Goal: Information Seeking & Learning: Learn about a topic

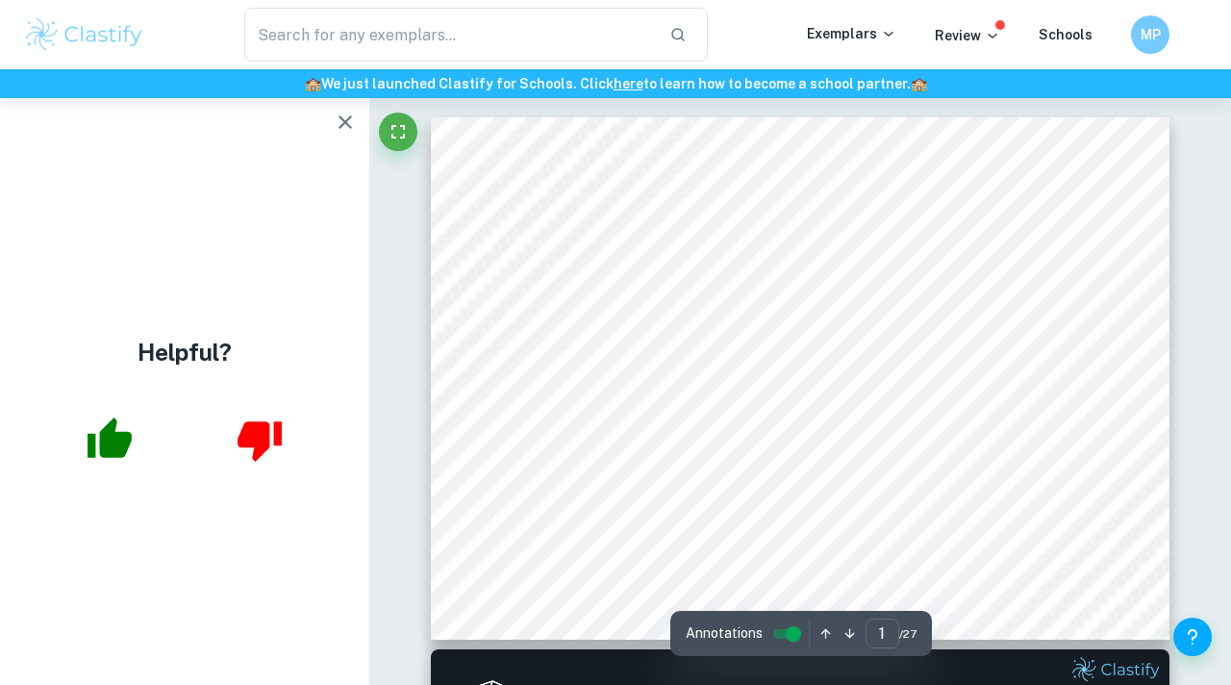
click at [345, 117] on icon "button" at bounding box center [345, 122] width 23 height 23
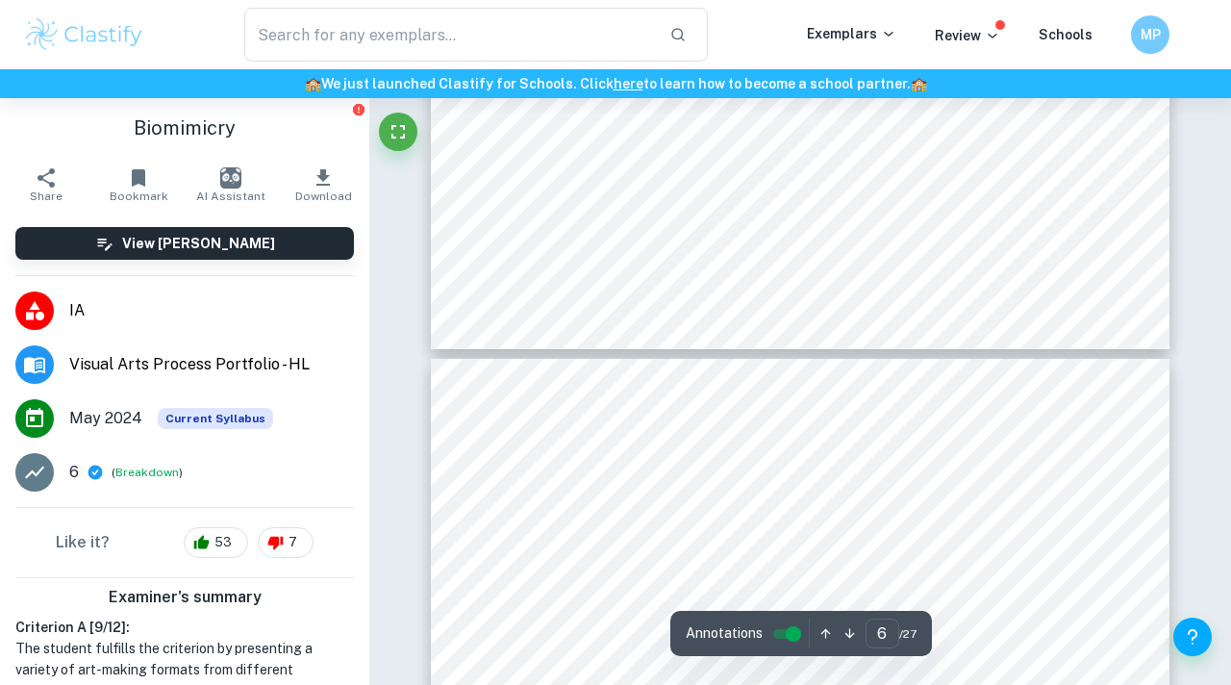
type input "5"
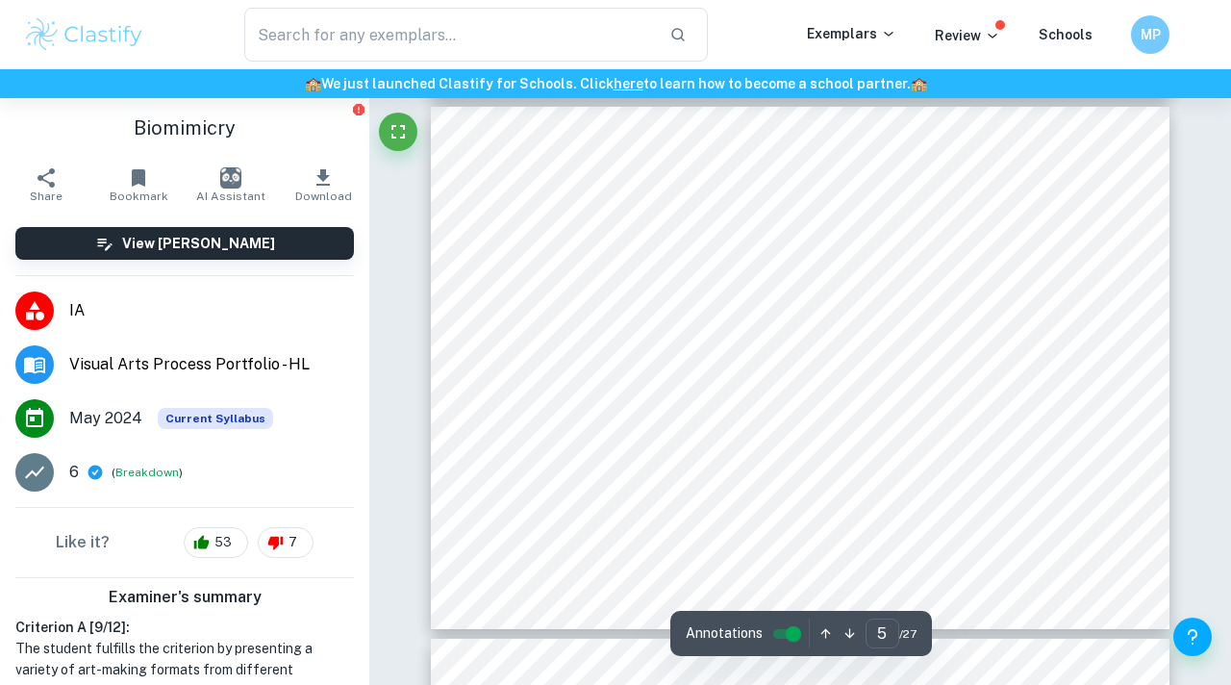
scroll to position [2256, 0]
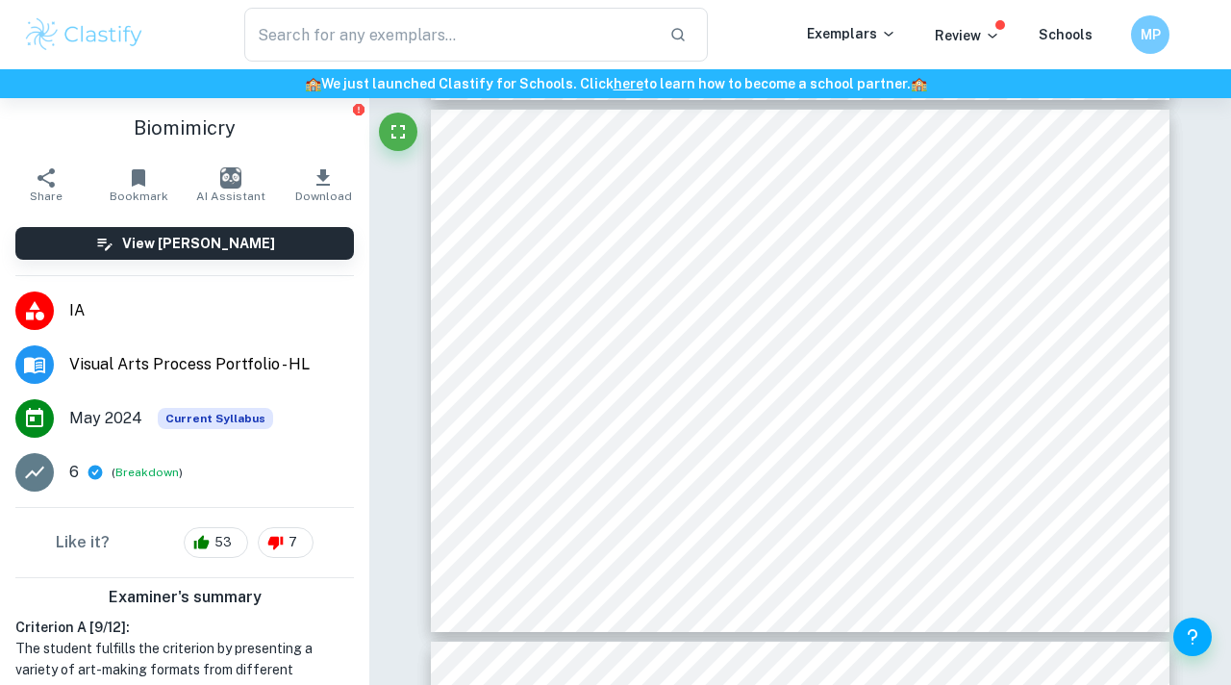
click at [75, 16] on img at bounding box center [84, 34] width 122 height 38
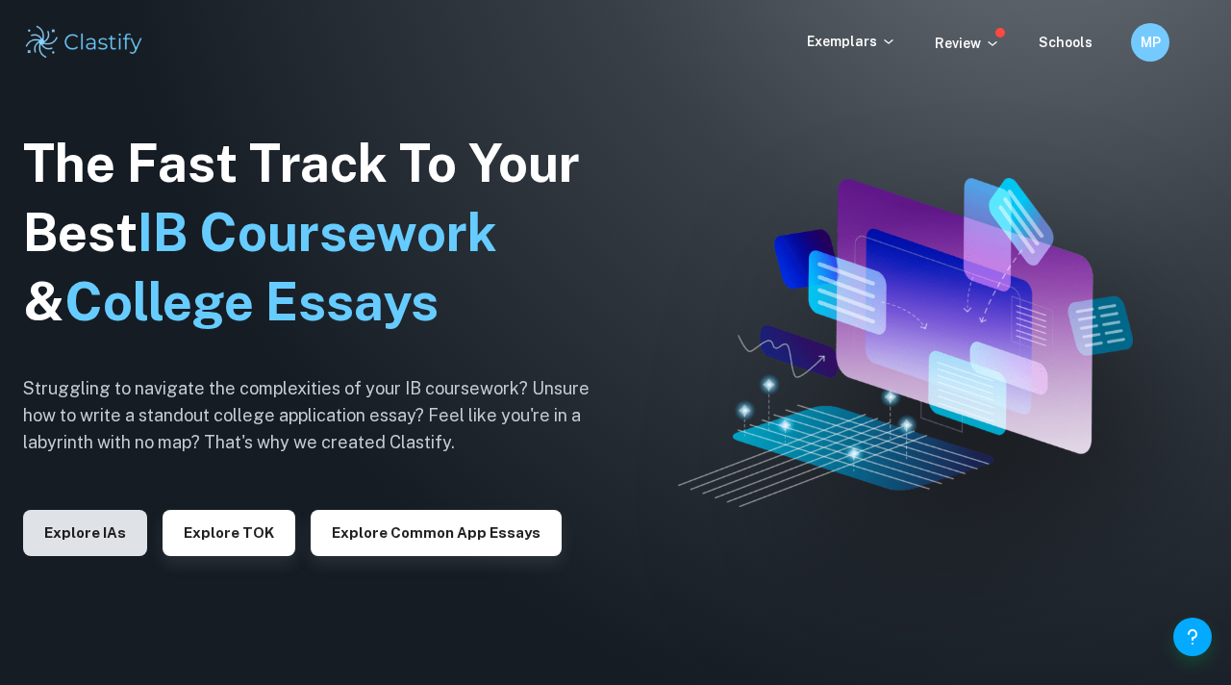
click at [39, 534] on button "Explore IAs" at bounding box center [85, 533] width 124 height 46
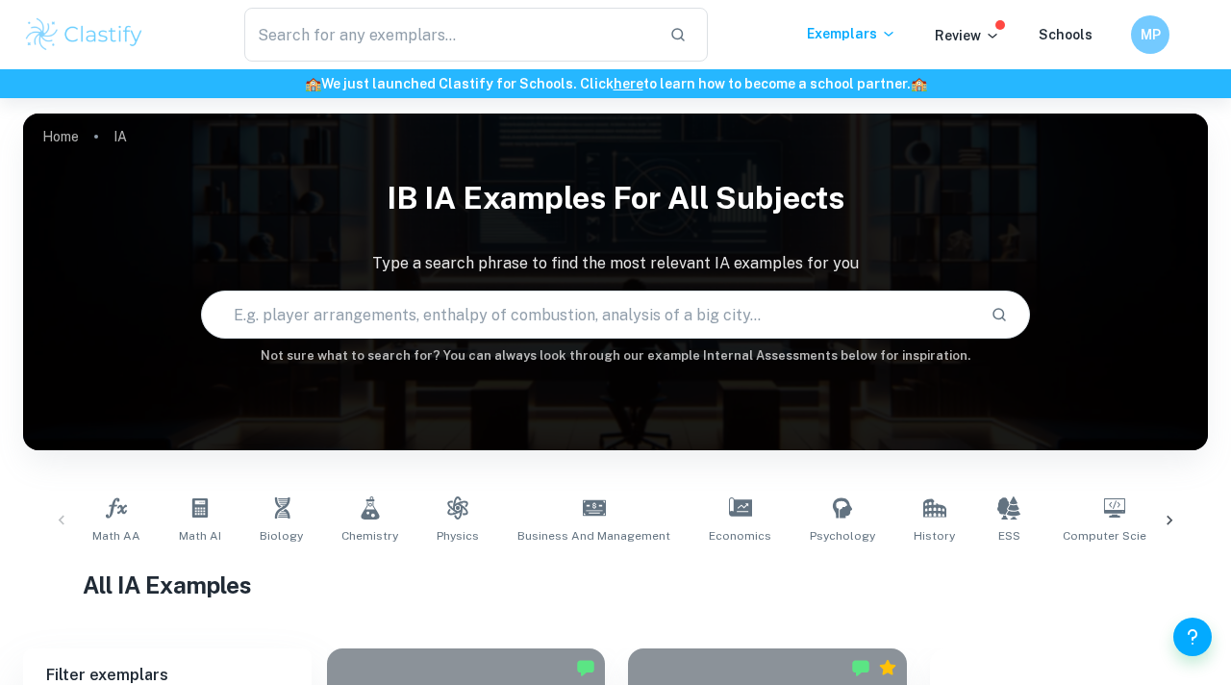
click at [1175, 517] on icon at bounding box center [1169, 520] width 19 height 19
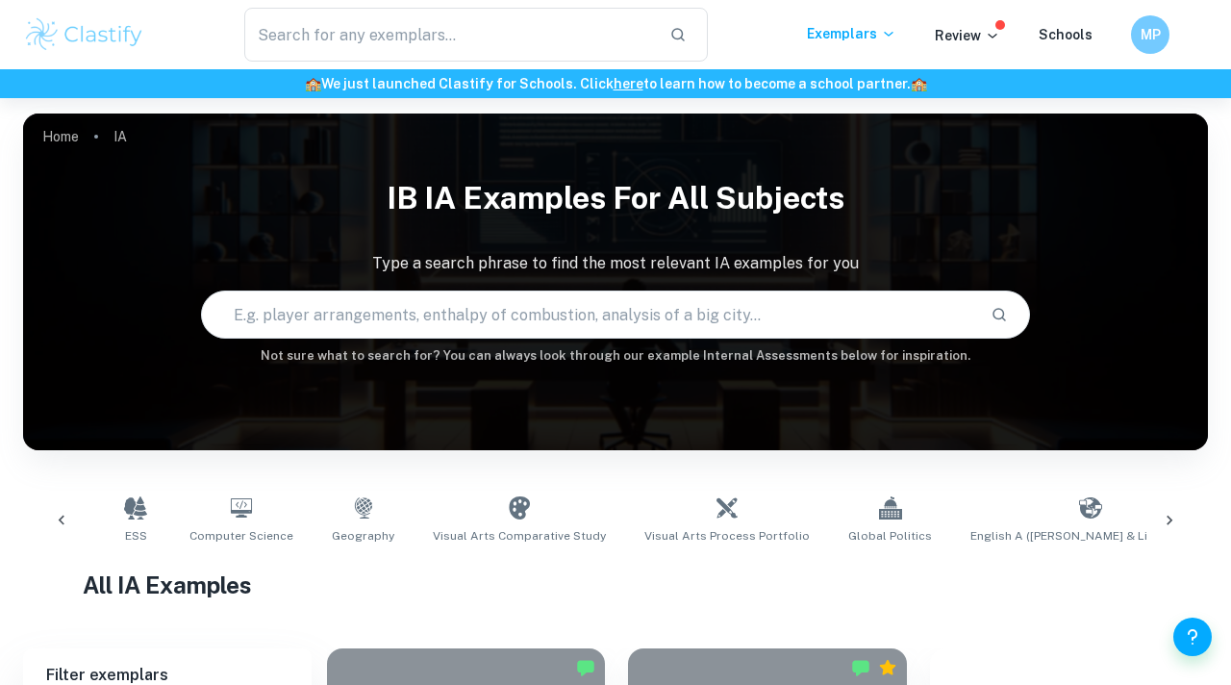
scroll to position [0, 902]
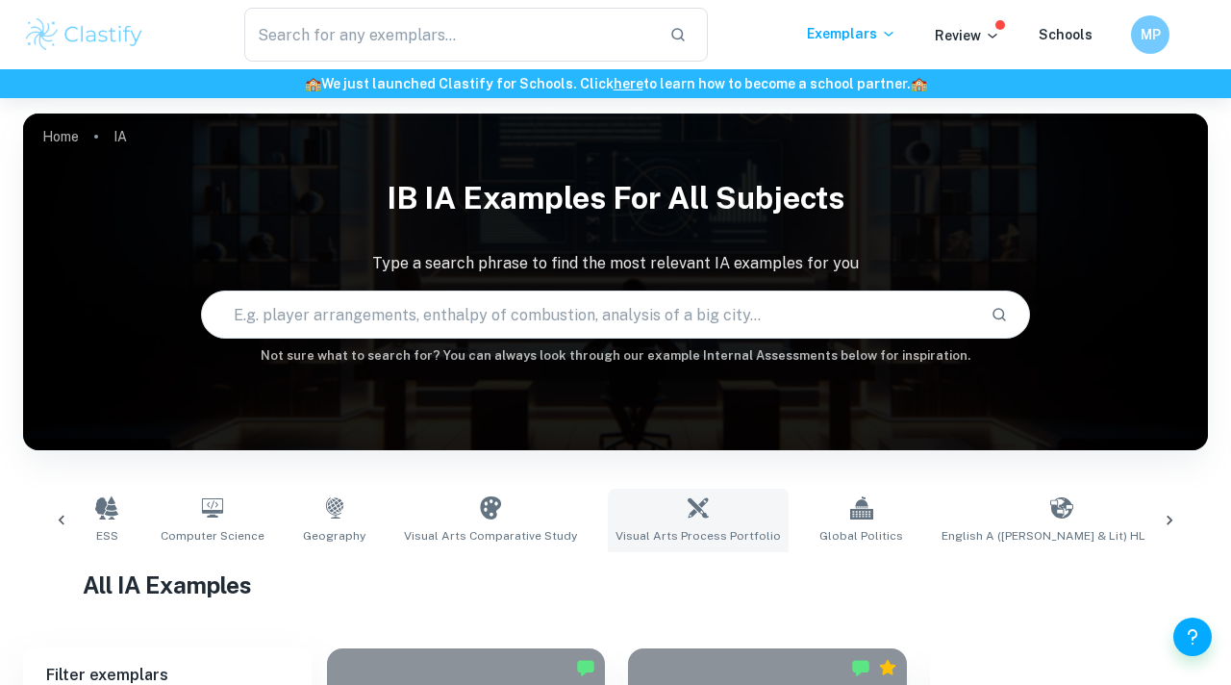
click at [625, 542] on span "Visual Arts Process Portfolio" at bounding box center [698, 535] width 165 height 17
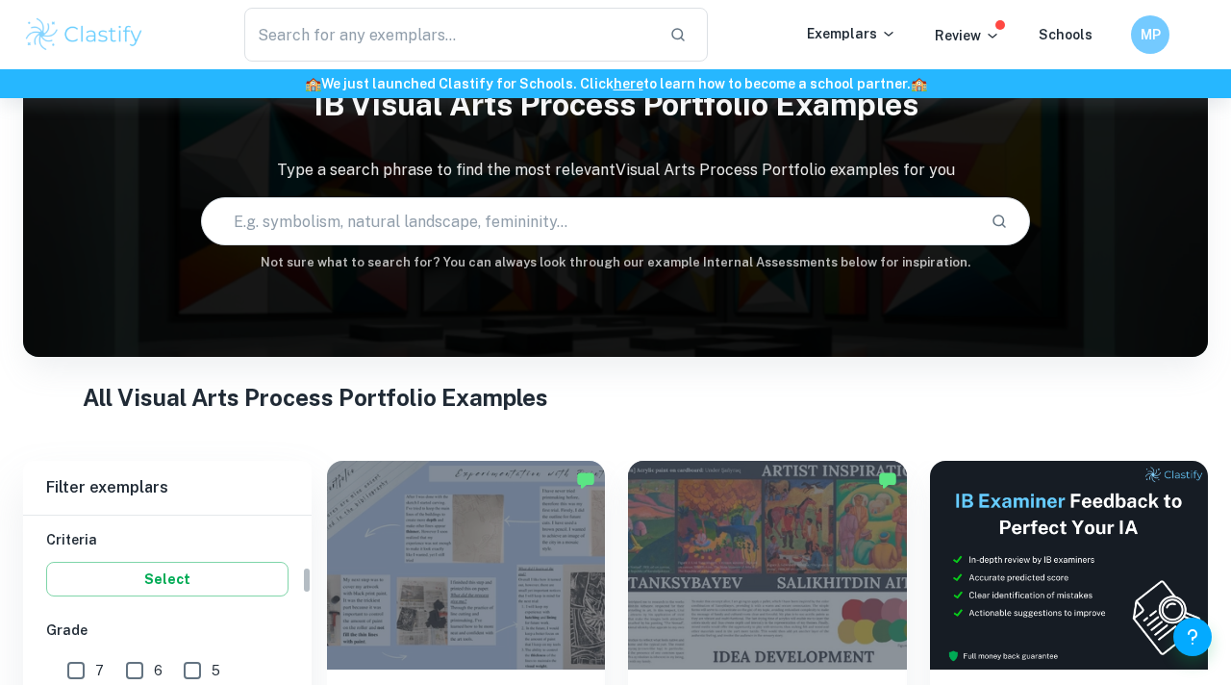
scroll to position [375, 0]
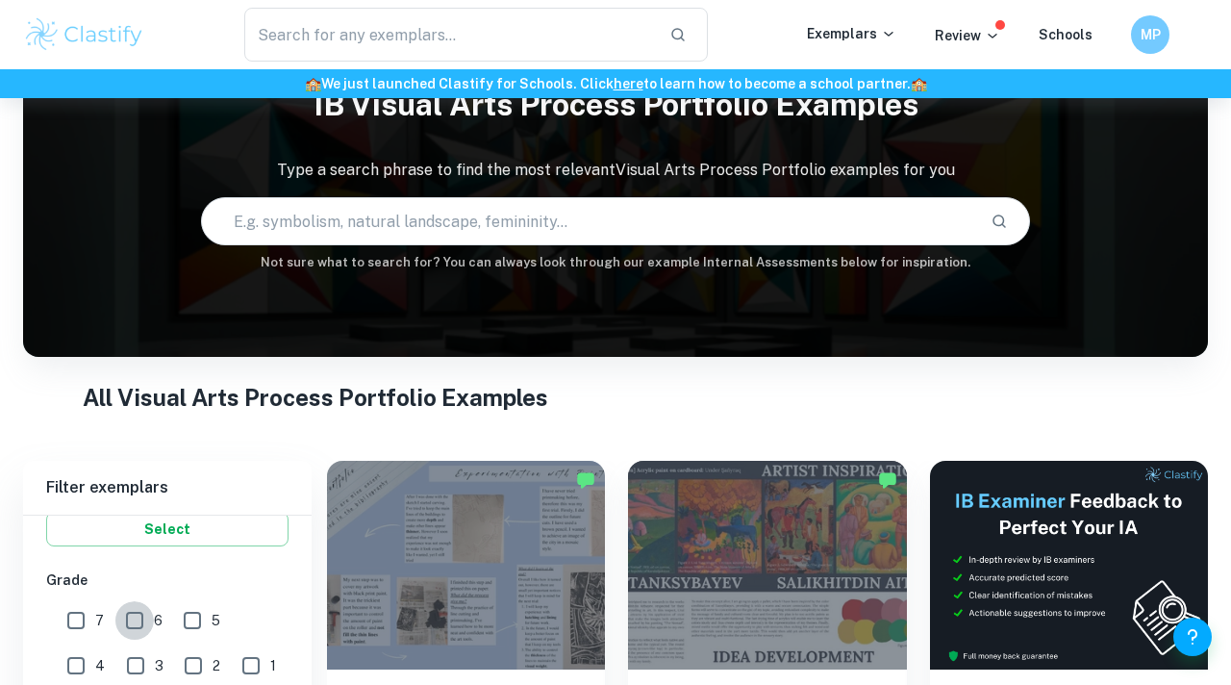
click at [149, 613] on input "6" at bounding box center [134, 620] width 38 height 38
checkbox input "true"
click at [83, 624] on input "7" at bounding box center [76, 620] width 38 height 38
checkbox input "true"
click at [185, 608] on input "5" at bounding box center [192, 620] width 38 height 38
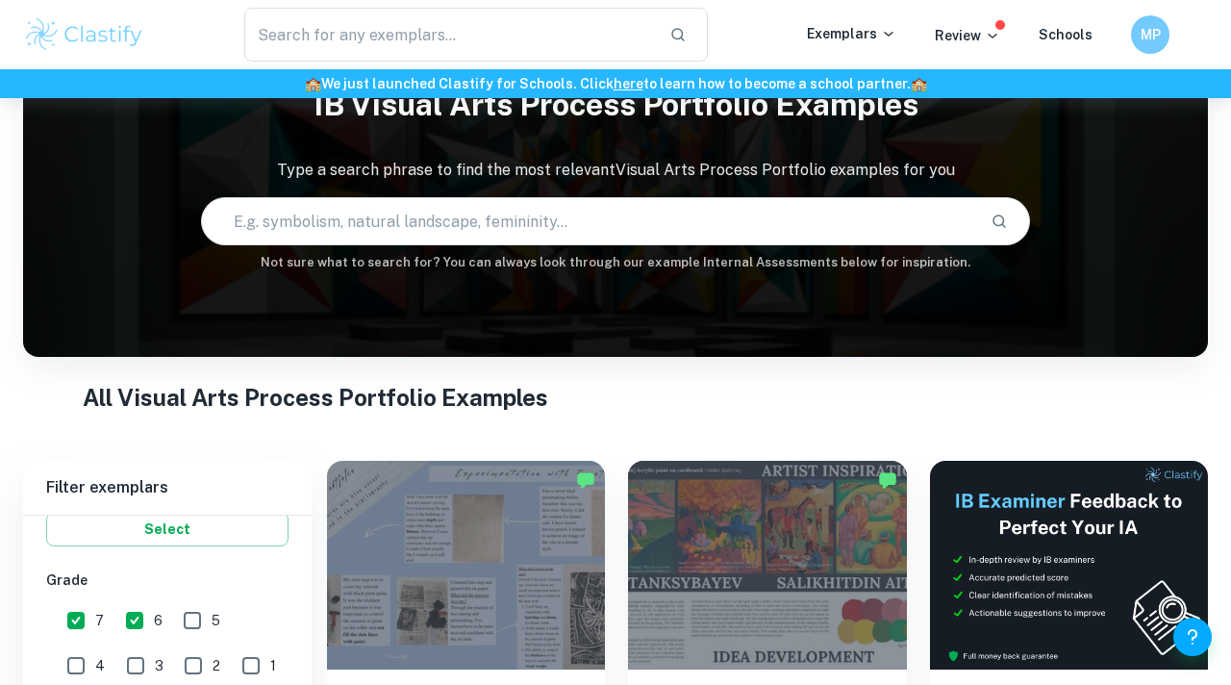
checkbox input "true"
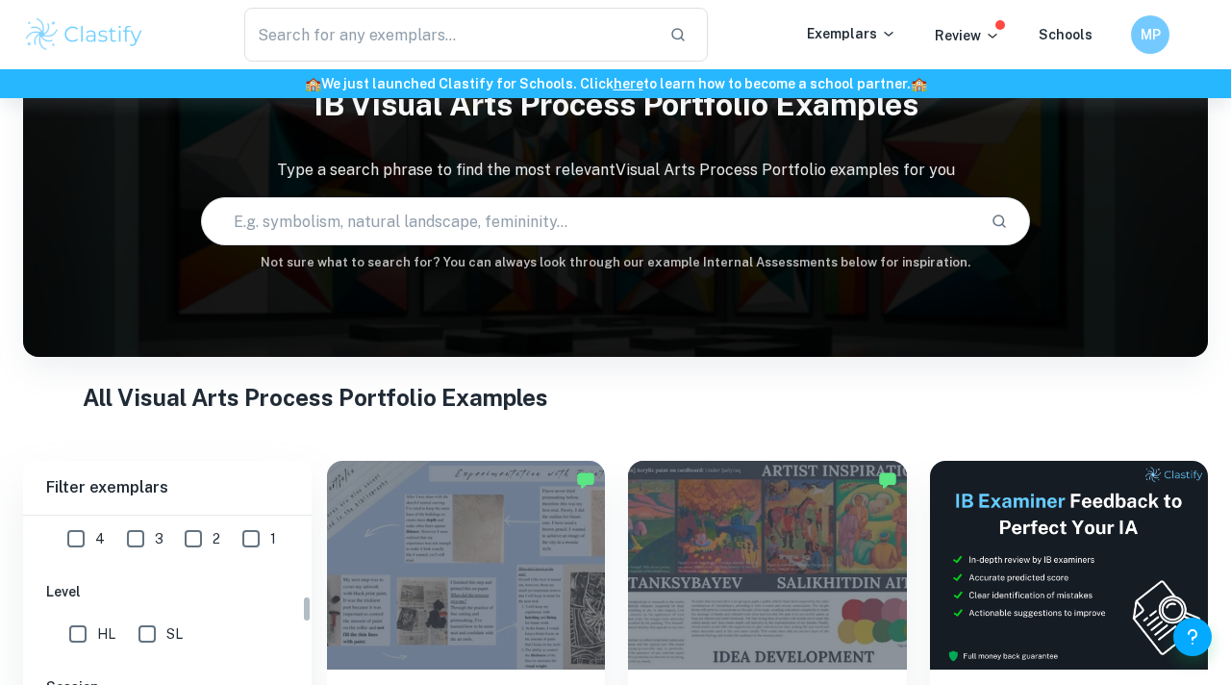
scroll to position [511, 0]
click at [84, 613] on input "HL" at bounding box center [78, 625] width 38 height 38
checkbox input "true"
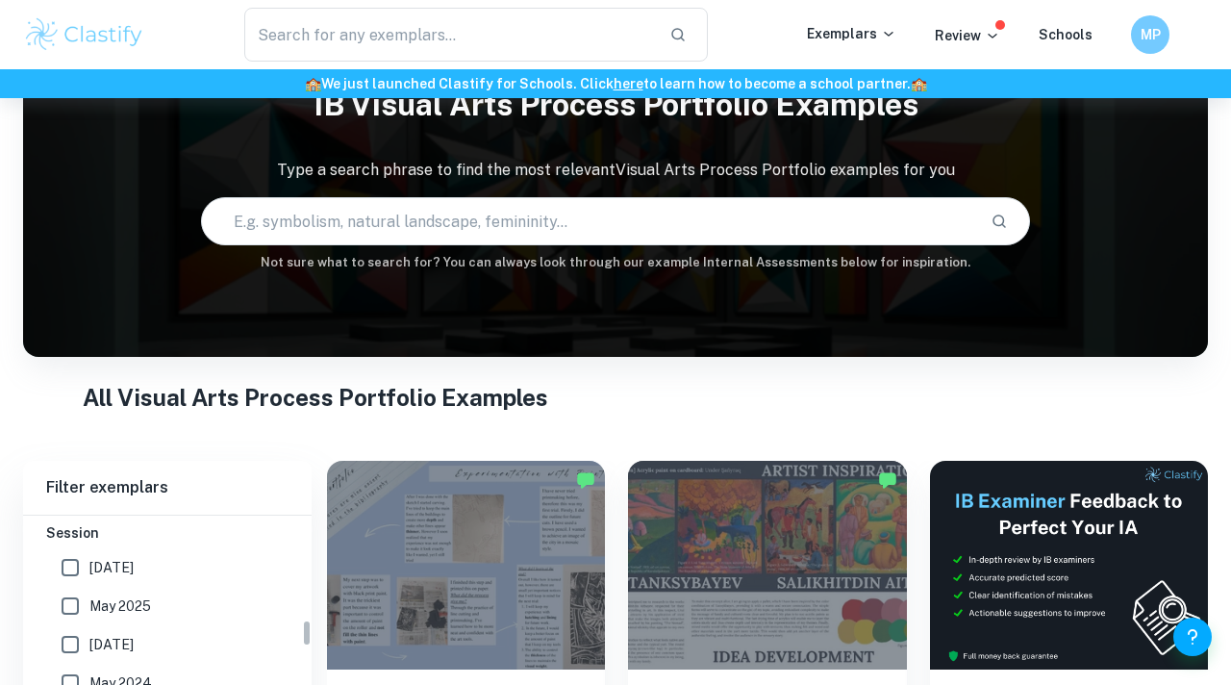
scroll to position [658, 0]
click at [82, 591] on input "May 2025" at bounding box center [70, 604] width 38 height 38
checkbox input "true"
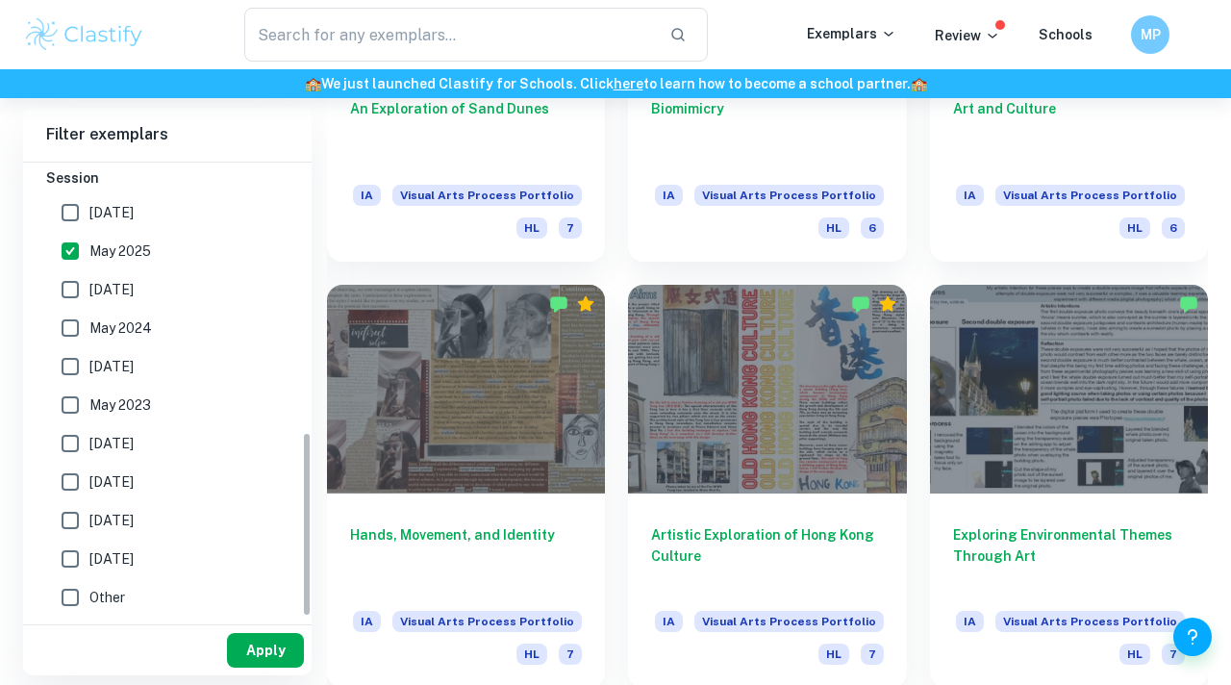
click at [265, 658] on button "Apply" at bounding box center [265, 650] width 77 height 35
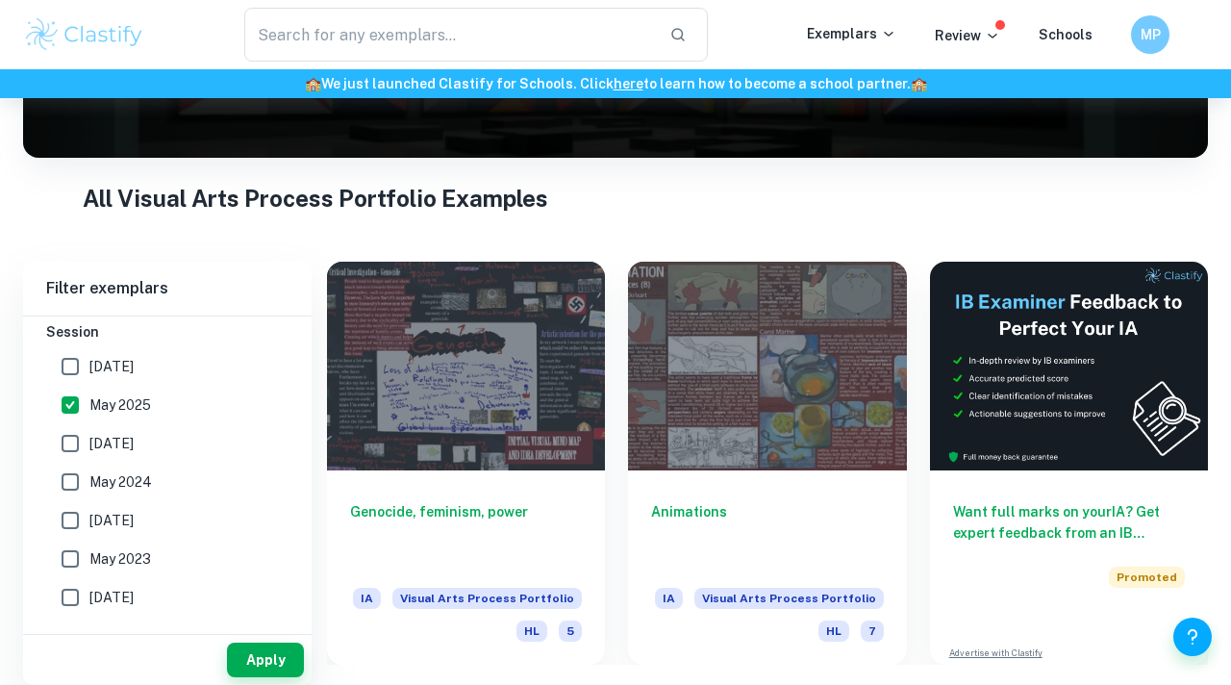
scroll to position [272, 0]
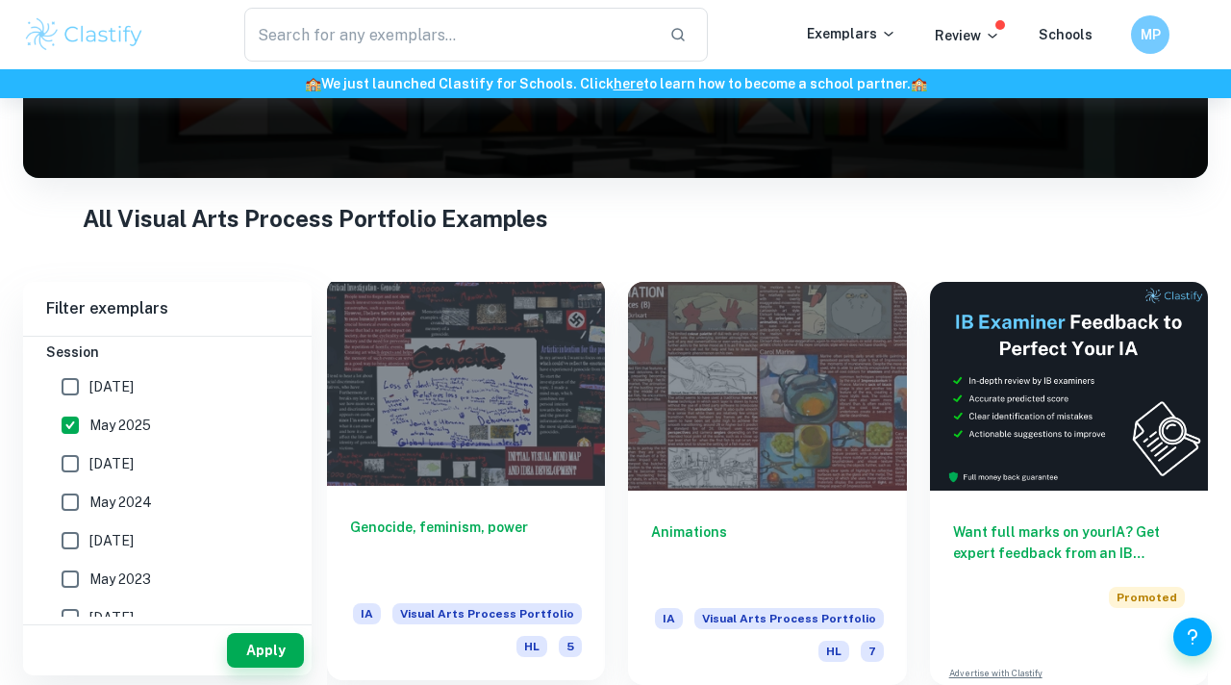
click at [524, 538] on h6 "Genocide, feminism, power" at bounding box center [466, 548] width 232 height 63
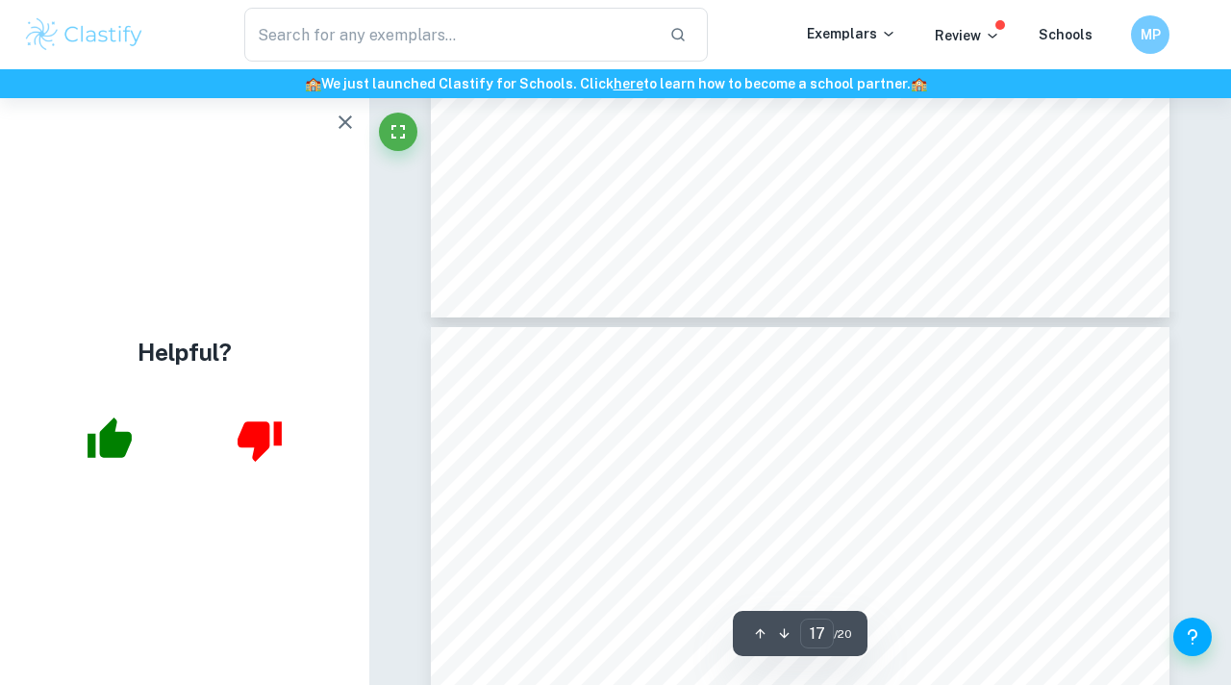
scroll to position [6706, 0]
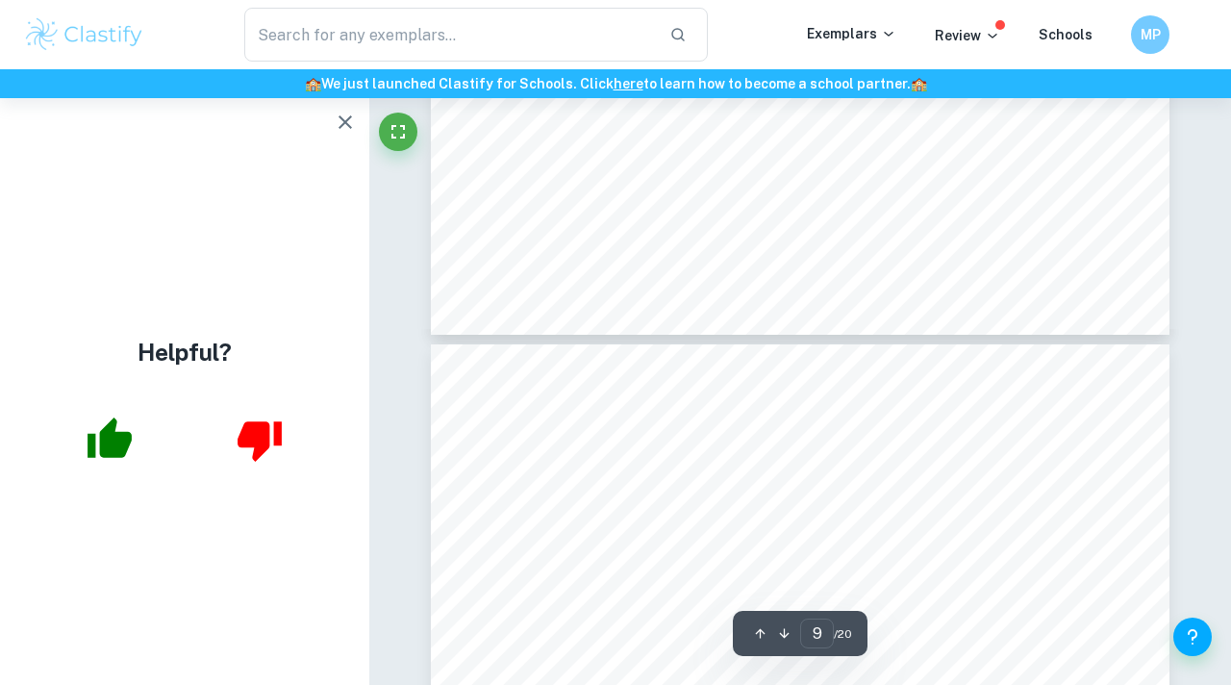
type input "8"
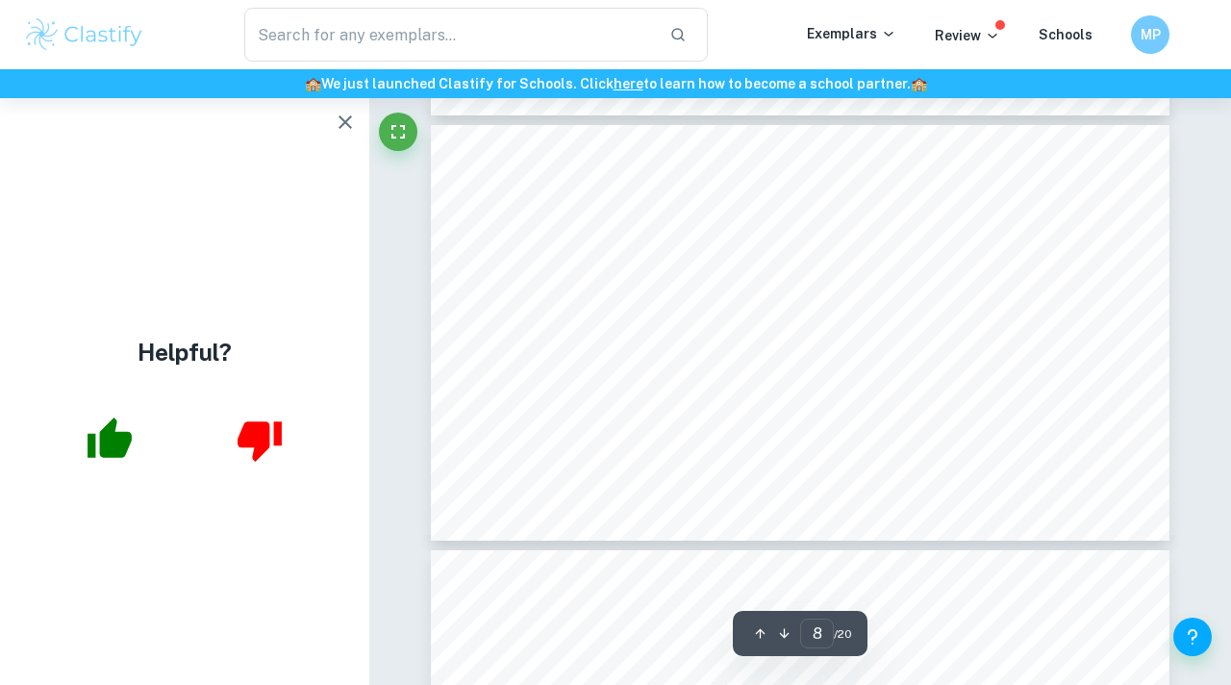
scroll to position [3048, 0]
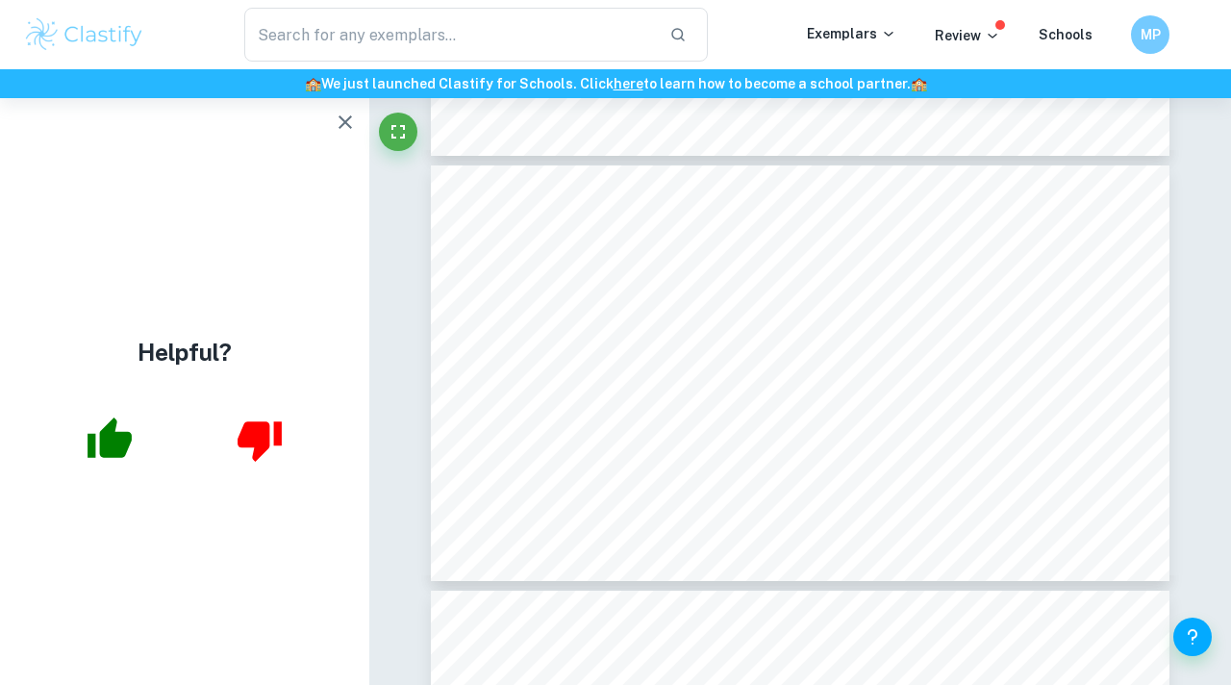
click at [343, 117] on icon "button" at bounding box center [345, 122] width 23 height 23
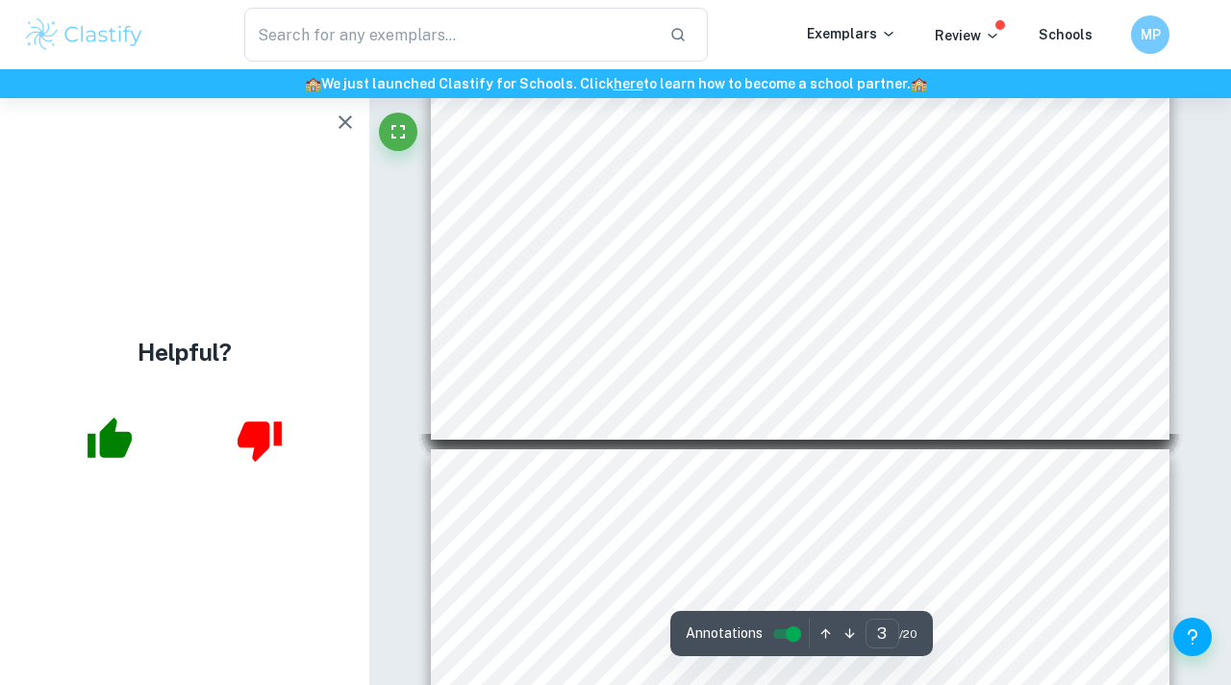
scroll to position [1060, 0]
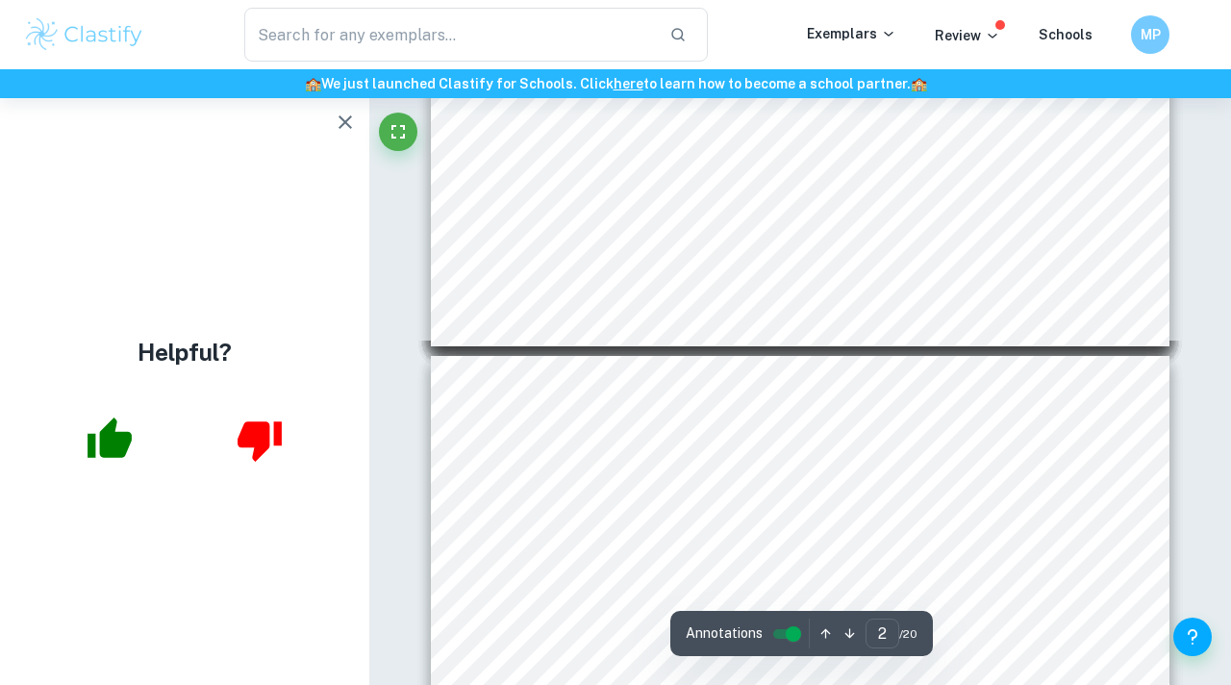
type input "3"
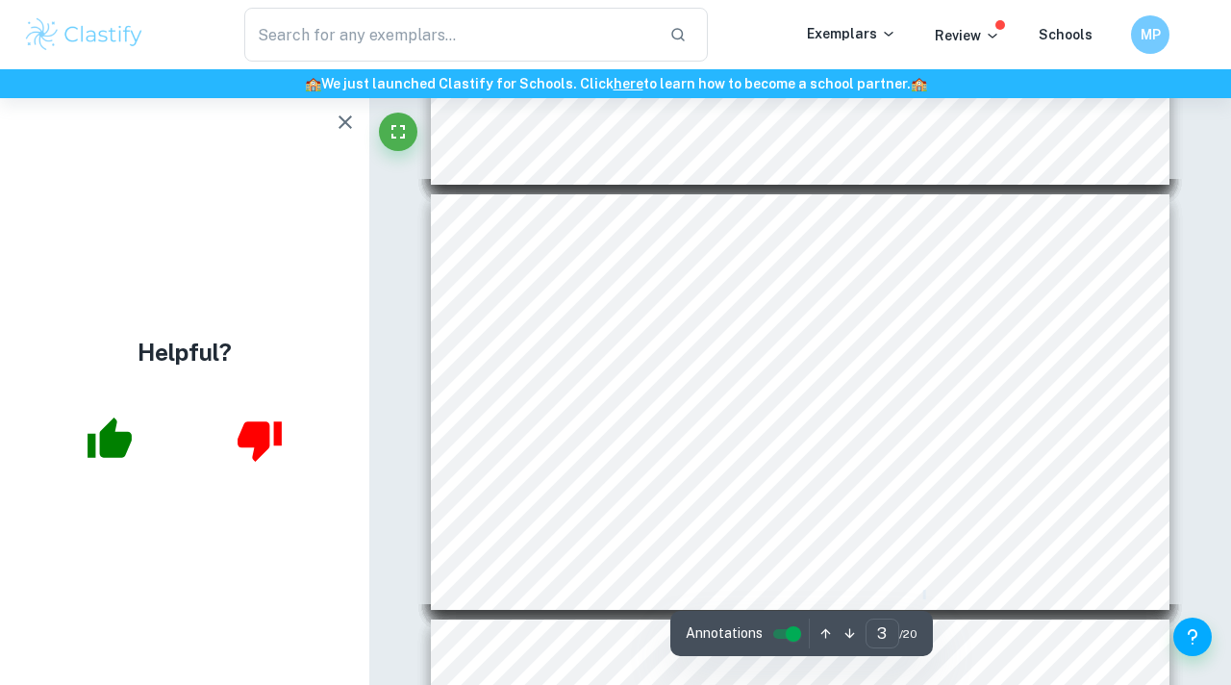
scroll to position [891, 0]
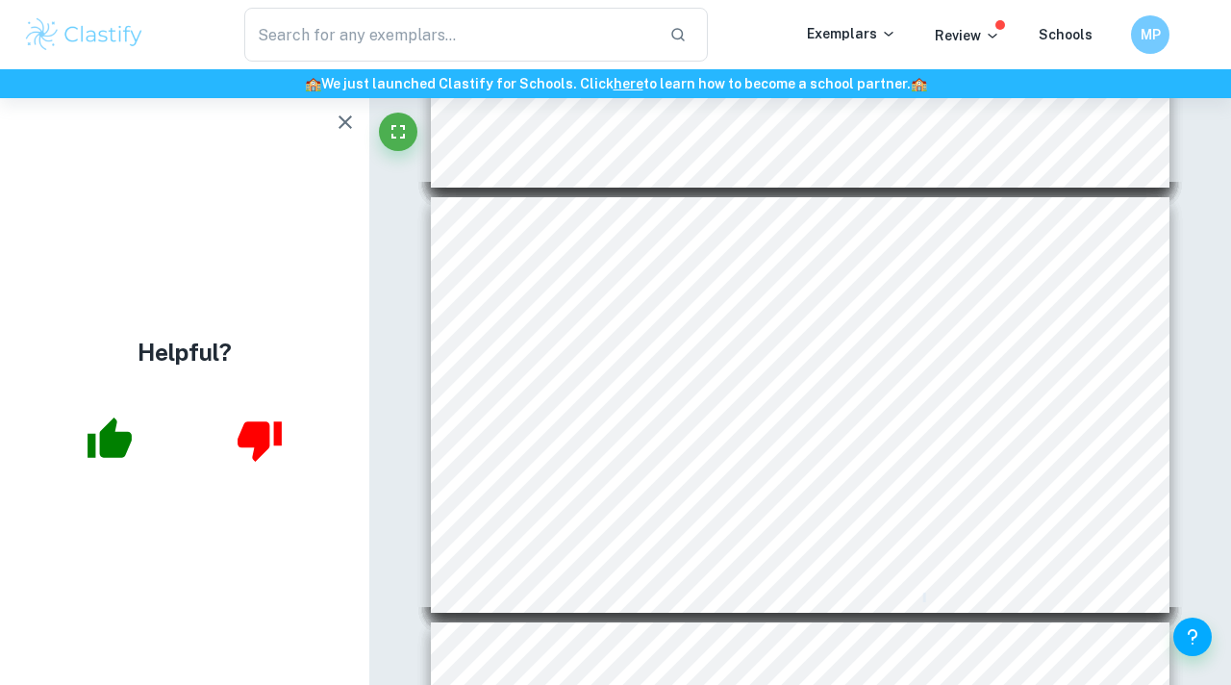
click at [358, 130] on button "button" at bounding box center [345, 122] width 38 height 38
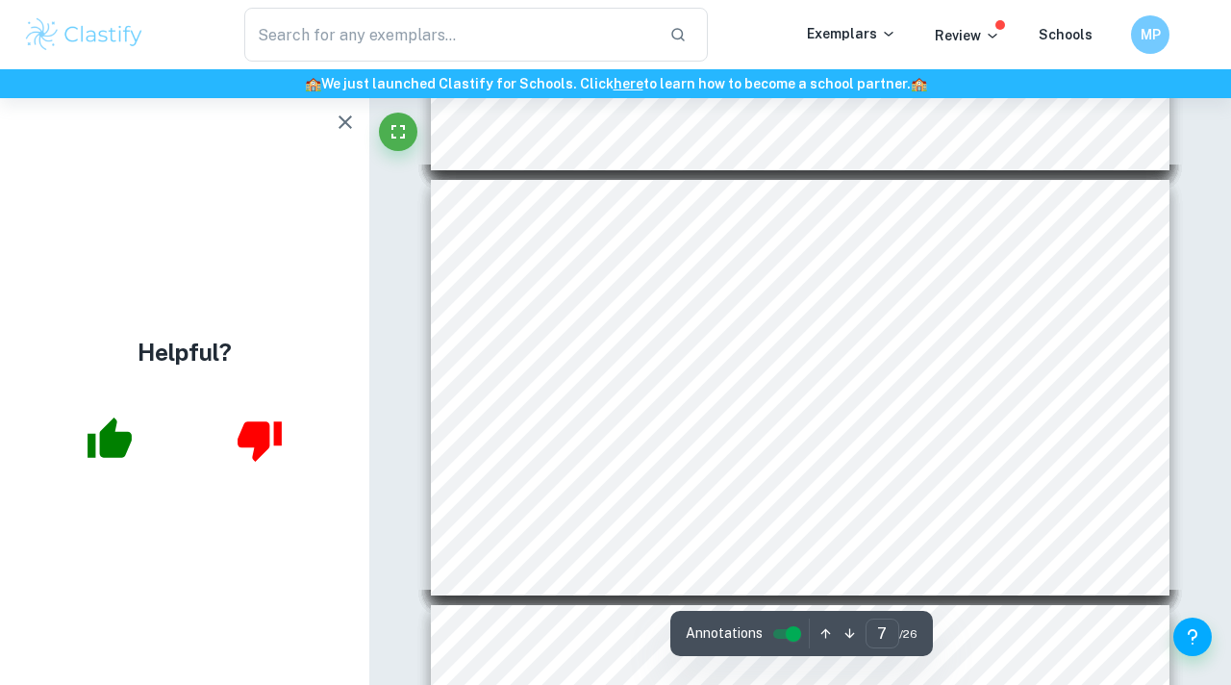
scroll to position [1923, 0]
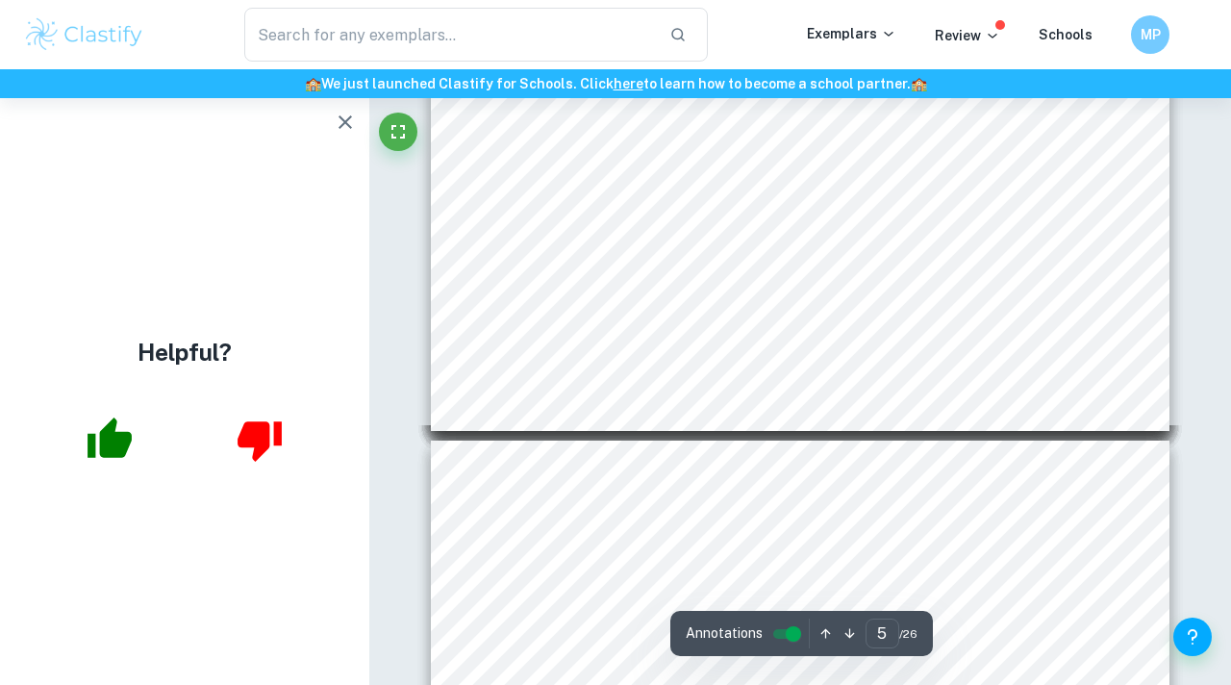
type input "1"
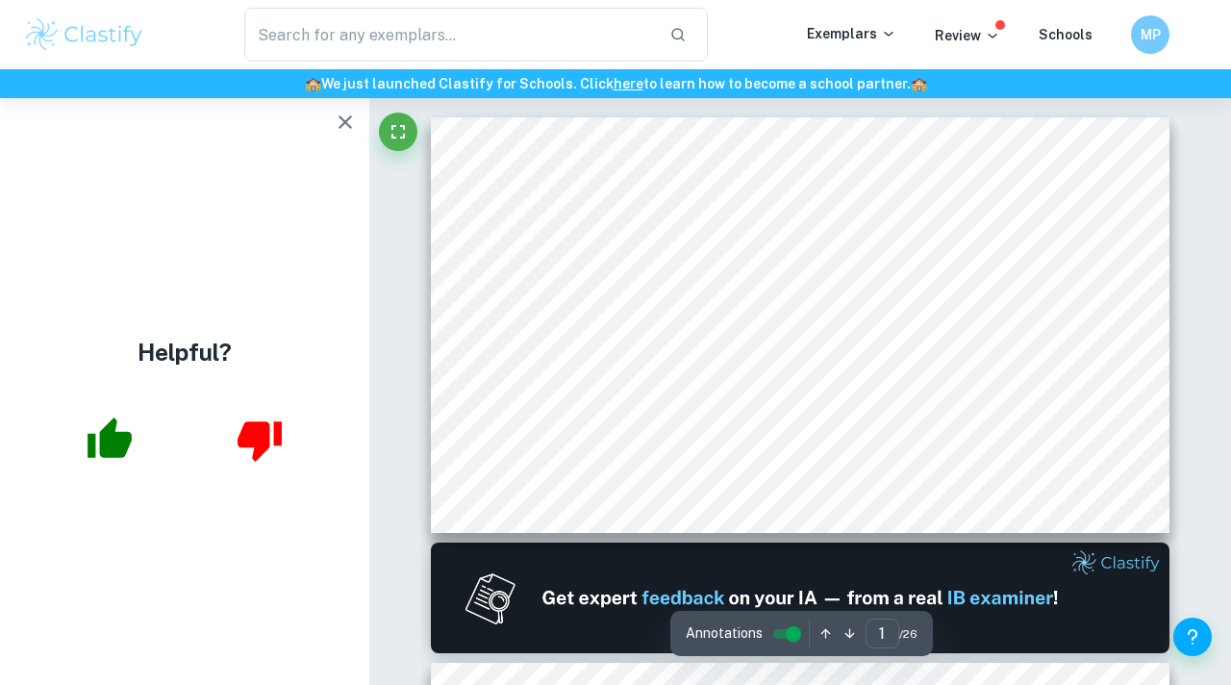
click at [343, 113] on icon "button" at bounding box center [345, 122] width 23 height 23
